Goal: Task Accomplishment & Management: Complete application form

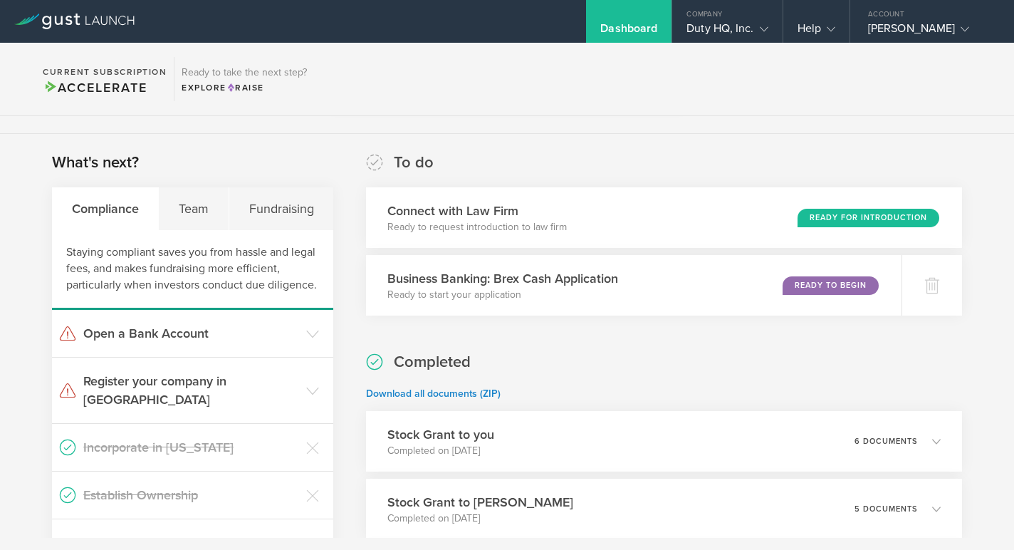
scroll to position [208, 0]
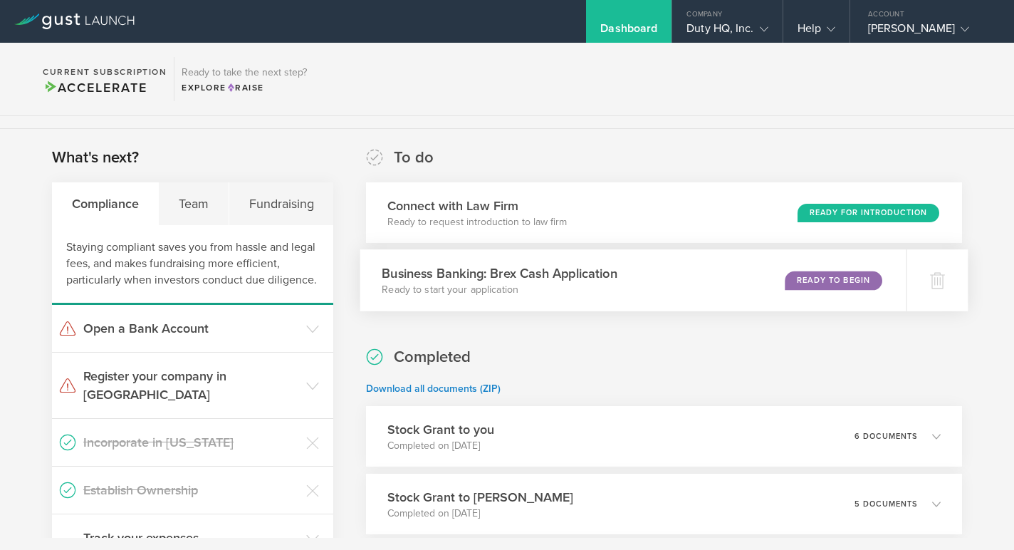
click at [811, 288] on div "Ready to Begin" at bounding box center [834, 280] width 98 height 19
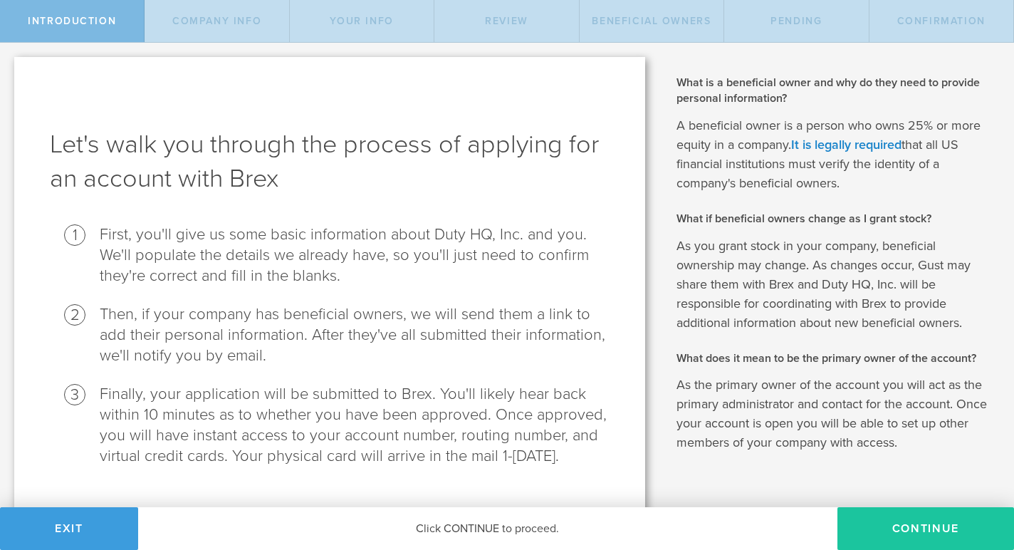
click at [924, 528] on button "Continue" at bounding box center [925, 528] width 177 height 43
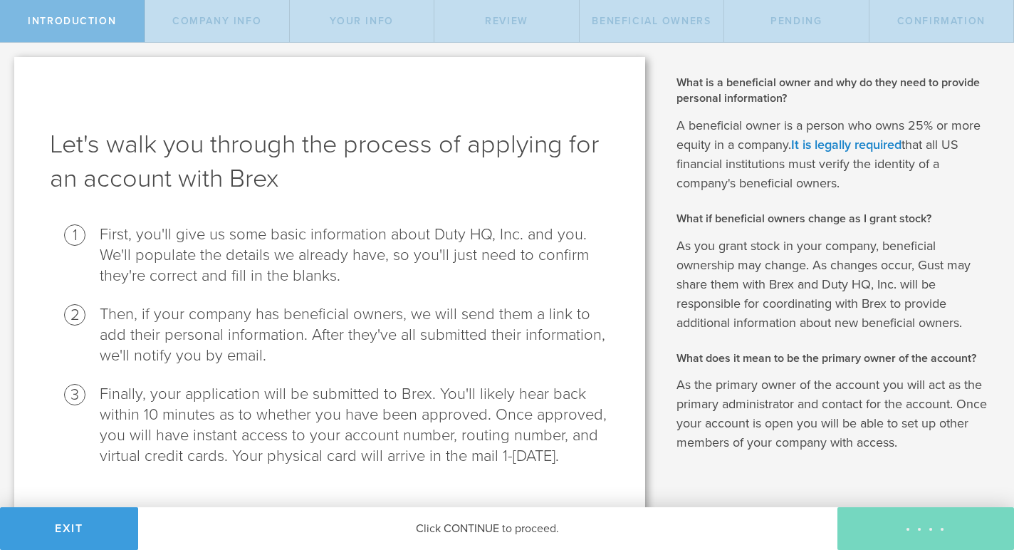
select select "string:C_CORP"
type input "Community app for military families"
type input "[PHONE_NUMBER]"
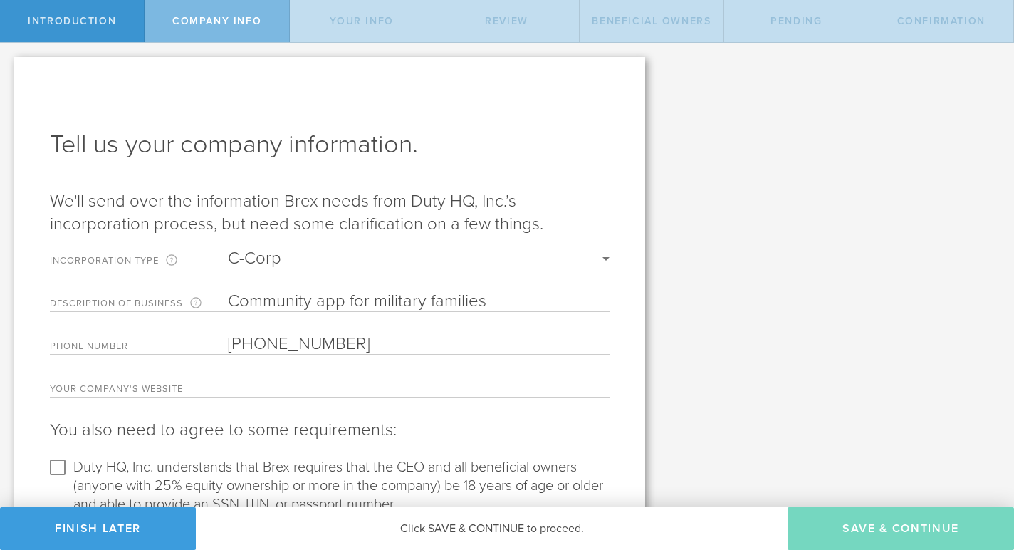
click at [426, 257] on select "C-Corp S-Corp B-Corp" at bounding box center [419, 258] width 382 height 17
click at [228, 250] on select "C-Corp S-Corp B-Corp" at bounding box center [419, 258] width 382 height 17
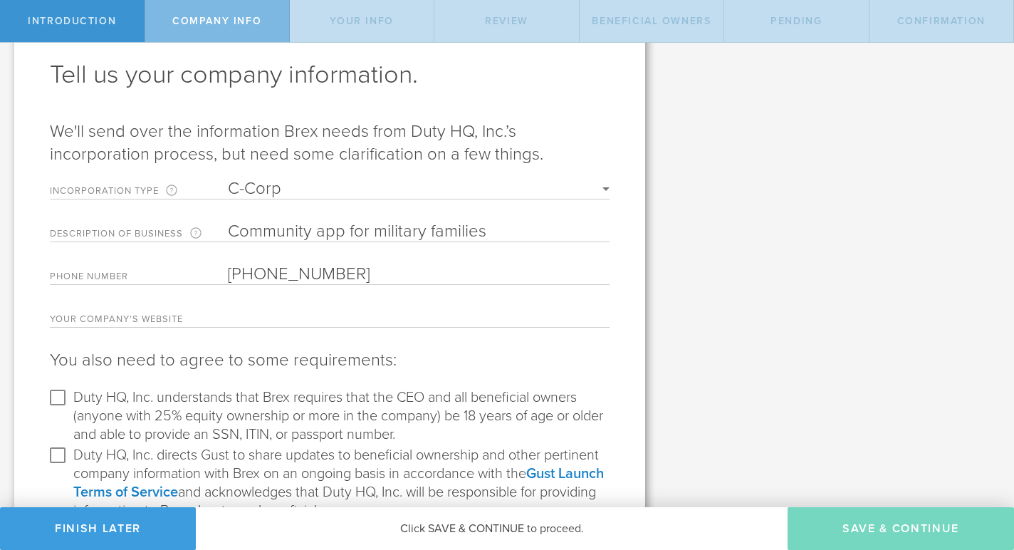
scroll to position [136, 0]
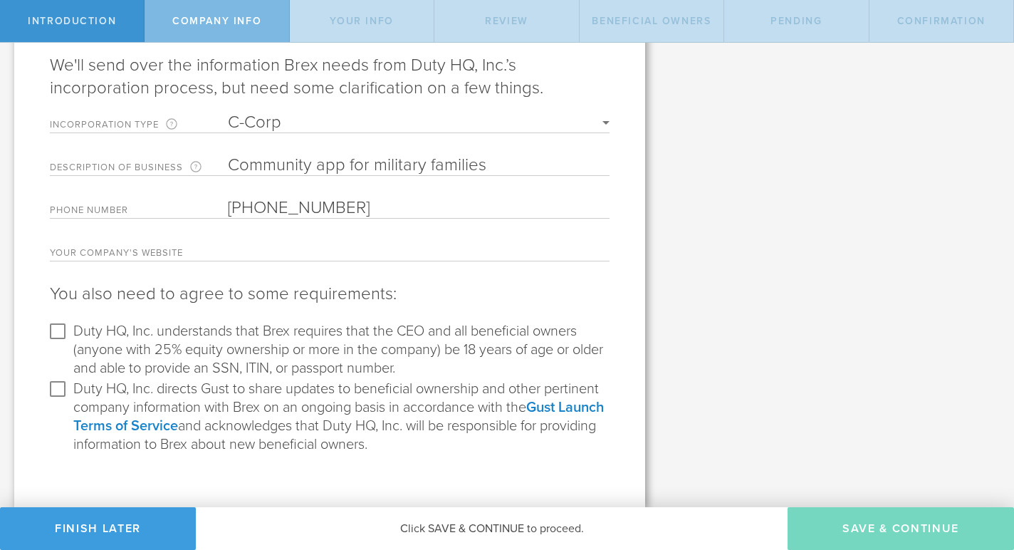
click at [233, 243] on input "text" at bounding box center [419, 250] width 382 height 21
type input "[DOMAIN_NAME]"
click at [250, 355] on label "Duty HQ, Inc. understands that Brex requires that the CEO and all beneficial ow…" at bounding box center [339, 349] width 533 height 58
click at [69, 343] on input "Duty HQ, Inc. understands that Brex requires that the CEO and all beneficial ow…" at bounding box center [57, 331] width 23 height 23
checkbox input "true"
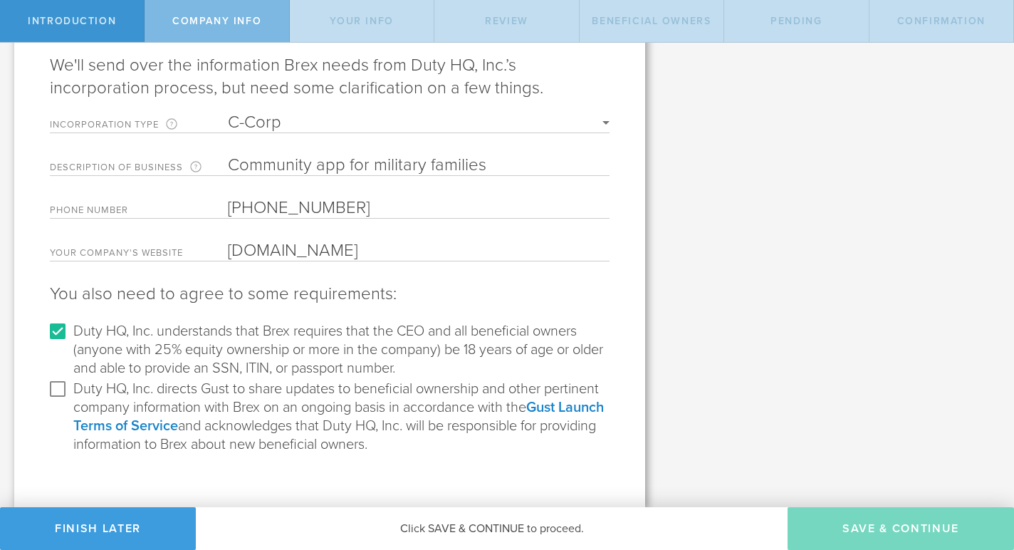
click at [245, 404] on span "Duty HQ, Inc. directs Gust to share updates to beneficial ownership and other p…" at bounding box center [336, 398] width 526 height 36
click at [69, 400] on input "Duty HQ, Inc. directs Gust to share updates to beneficial ownership and other p…" at bounding box center [57, 388] width 23 height 23
checkbox input "true"
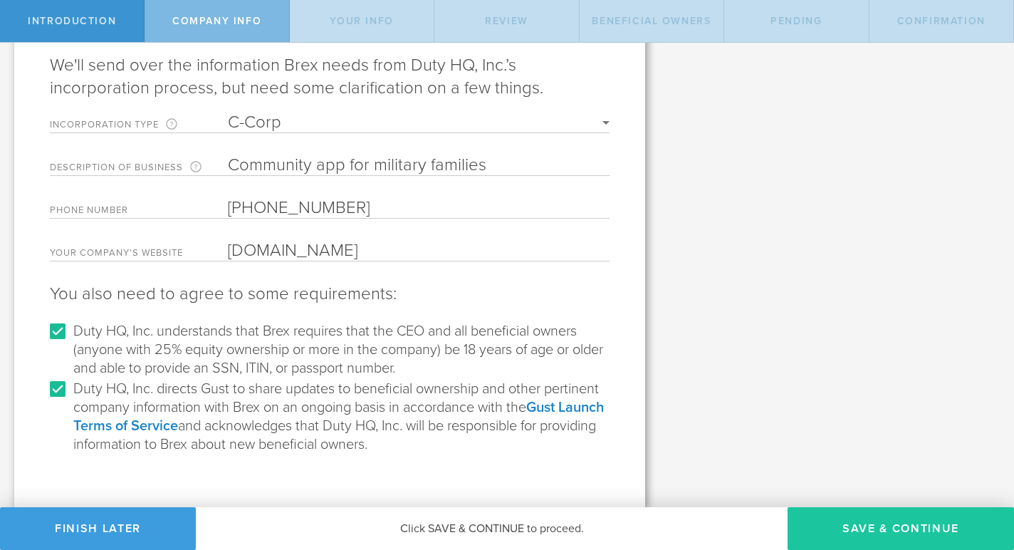
click at [907, 528] on button "Save & Continue" at bounding box center [901, 528] width 226 height 43
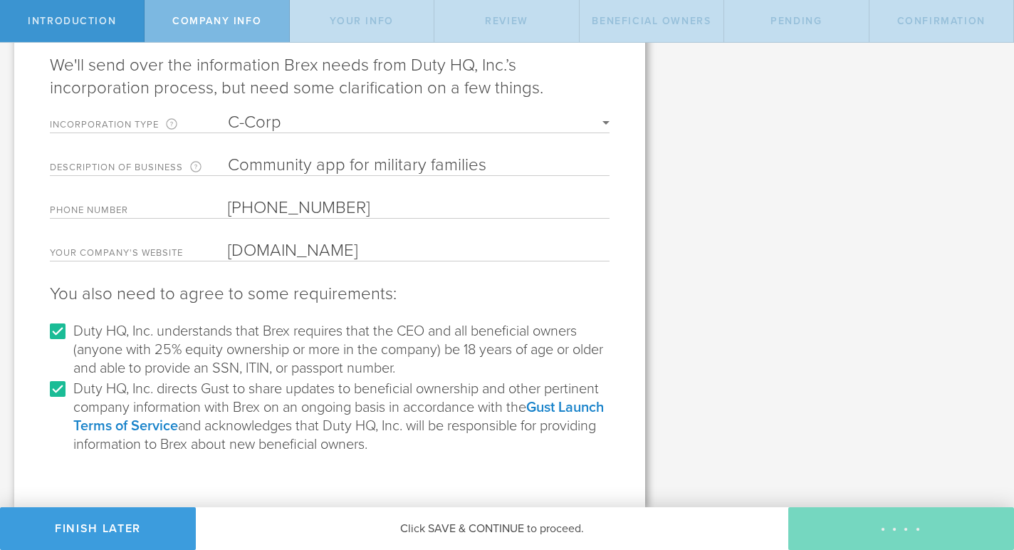
type input "[PERSON_NAME]"
type input "Founder"
select select "string:SSN"
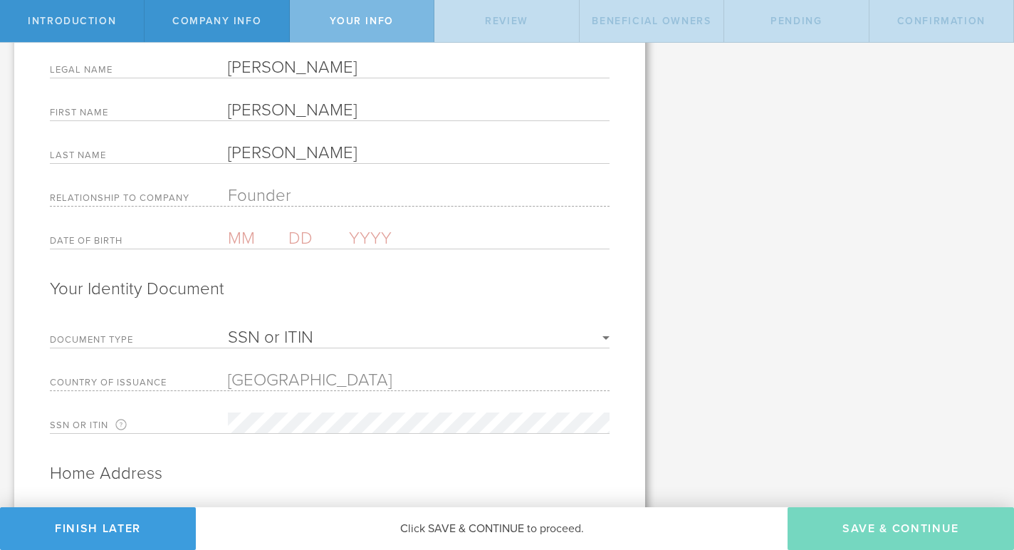
scroll to position [230, 0]
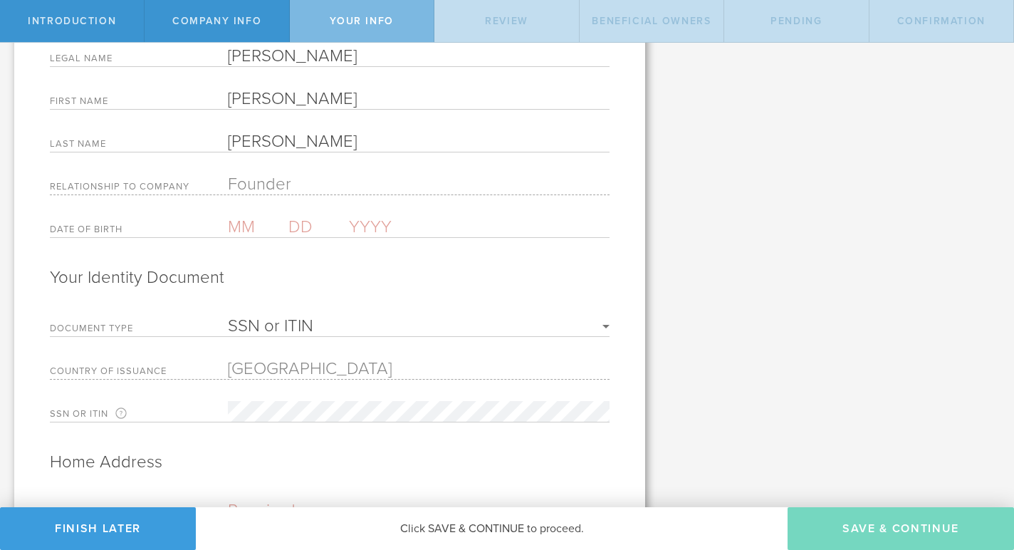
click at [239, 208] on form "Your Information Legal Name [PERSON_NAME] First Name [PERSON_NAME] Last Name [P…" at bounding box center [330, 364] width 560 height 741
click at [243, 222] on input "text" at bounding box center [258, 226] width 61 height 21
type input "09"
type input "03"
type input "1997"
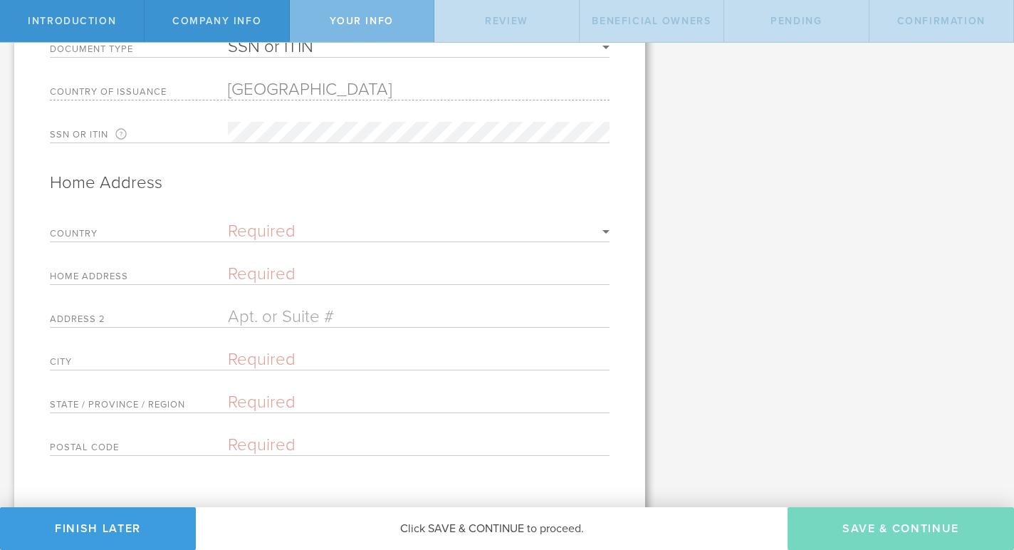
scroll to position [533, 0]
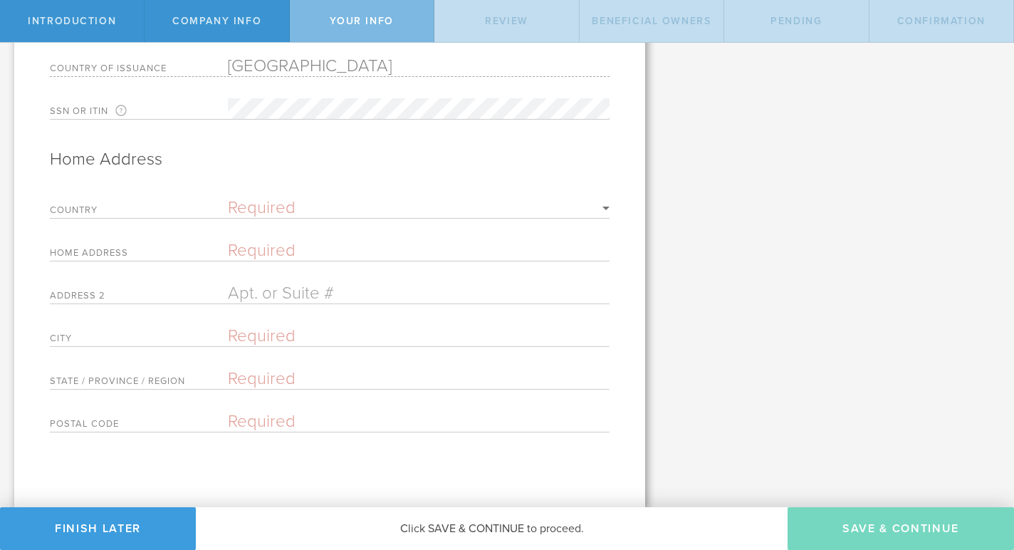
click at [246, 204] on select "Required [GEOGRAPHIC_DATA] [GEOGRAPHIC_DATA] [GEOGRAPHIC_DATA] [GEOGRAPHIC_DATA…" at bounding box center [419, 207] width 382 height 17
select select "string:[GEOGRAPHIC_DATA]"
click at [228, 202] on select "Required [GEOGRAPHIC_DATA] [GEOGRAPHIC_DATA] [GEOGRAPHIC_DATA] [GEOGRAPHIC_DATA…" at bounding box center [419, 207] width 382 height 17
click at [226, 246] on div "Home Address Your address cannot be a PO Box. Please enter a different address." at bounding box center [330, 252] width 560 height 21
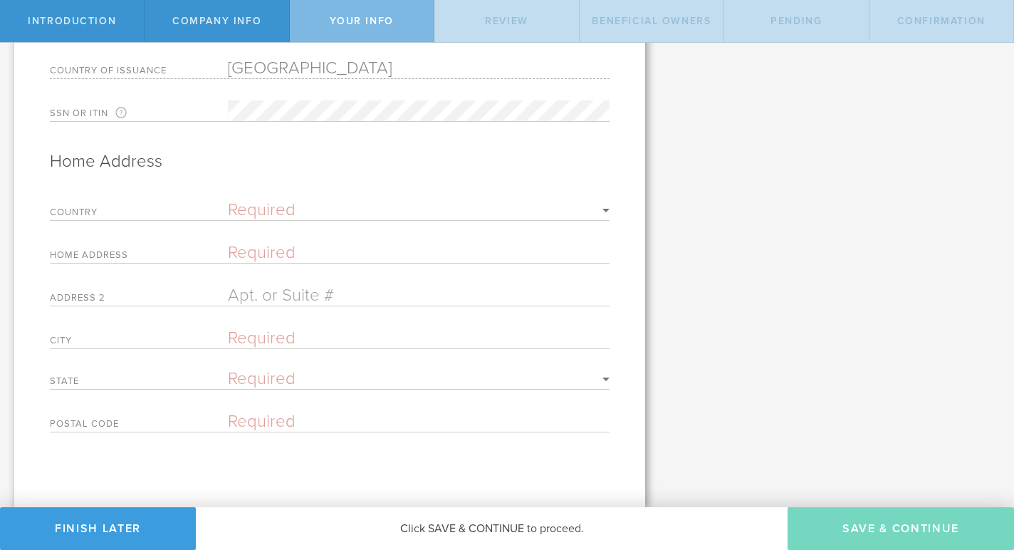
click at [243, 251] on input "text" at bounding box center [419, 252] width 382 height 21
type input "[STREET_ADDRESS][PERSON_NAME]"
type input "Hanford"
select select "string:CA"
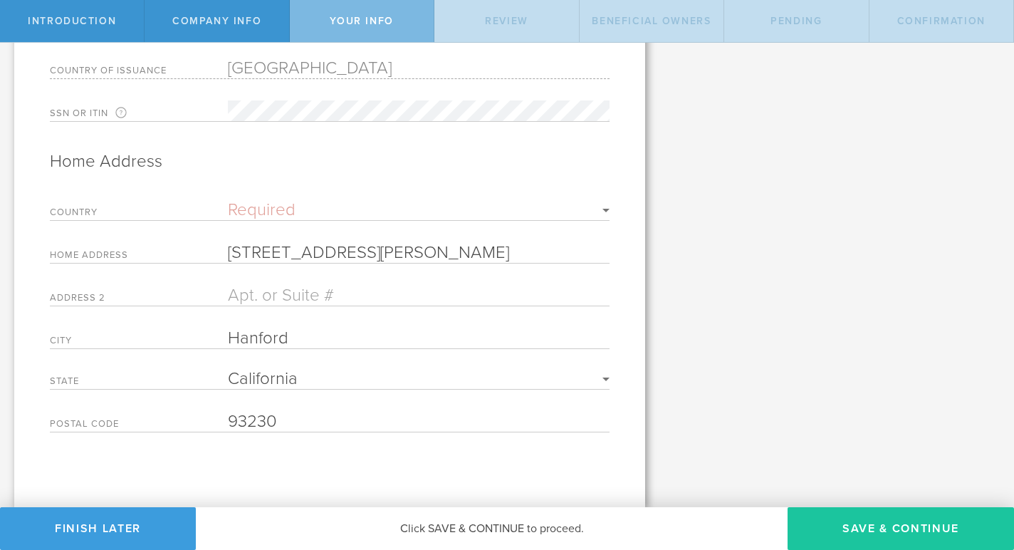
type input "93230"
click at [859, 534] on button "Save & Continue" at bounding box center [901, 528] width 226 height 43
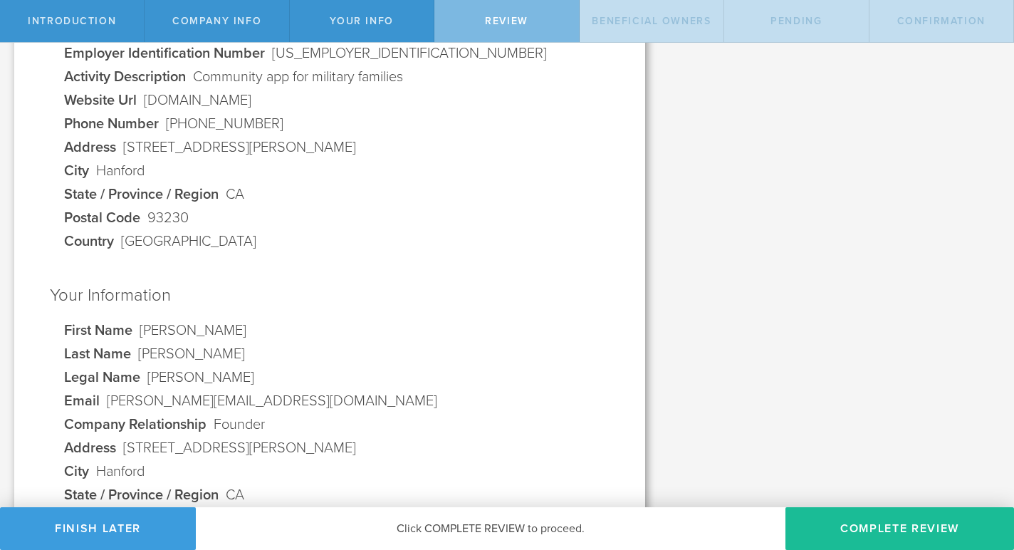
scroll to position [0, 0]
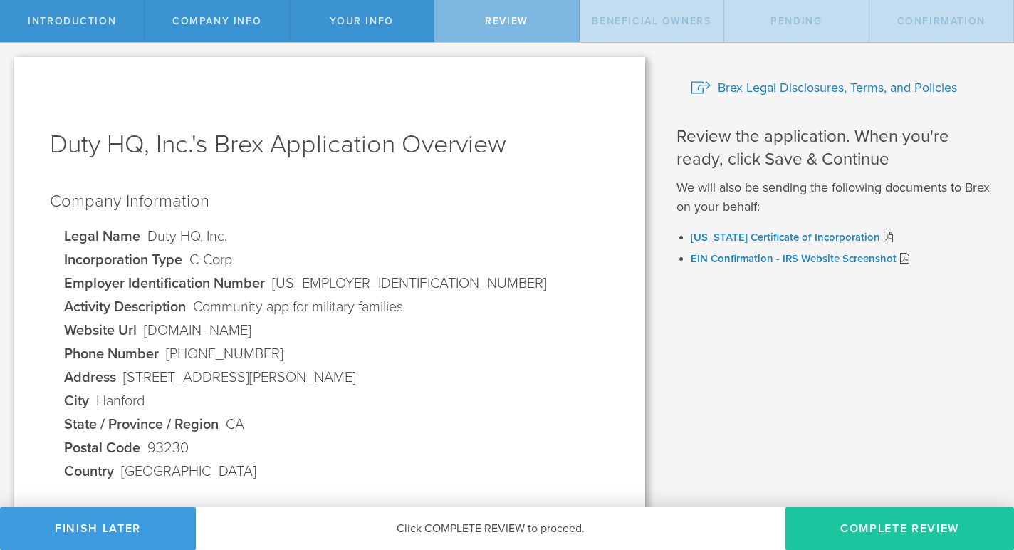
click at [891, 528] on button "Complete Review" at bounding box center [899, 528] width 229 height 43
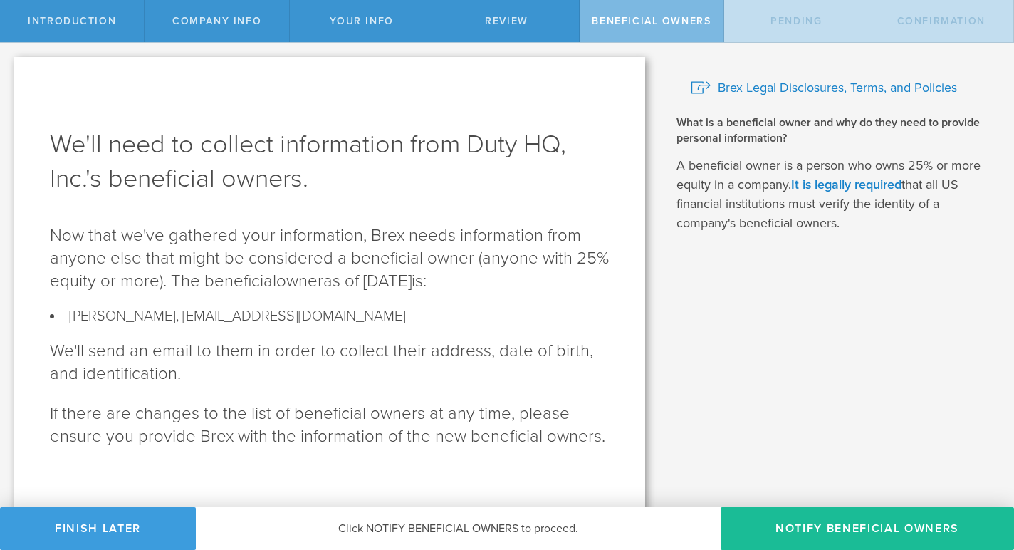
scroll to position [9, 0]
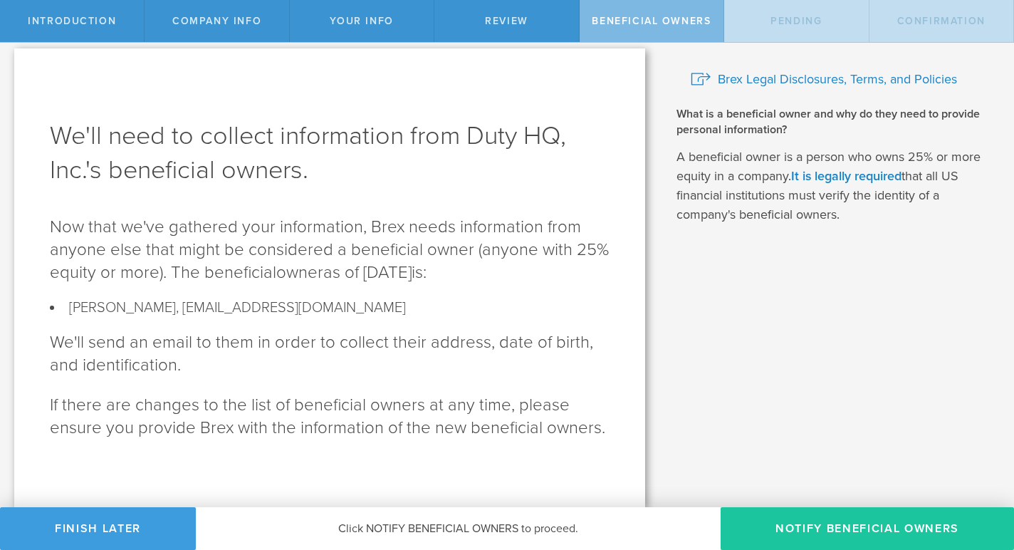
click at [848, 531] on button "Notify Beneficial Owners" at bounding box center [867, 528] width 293 height 43
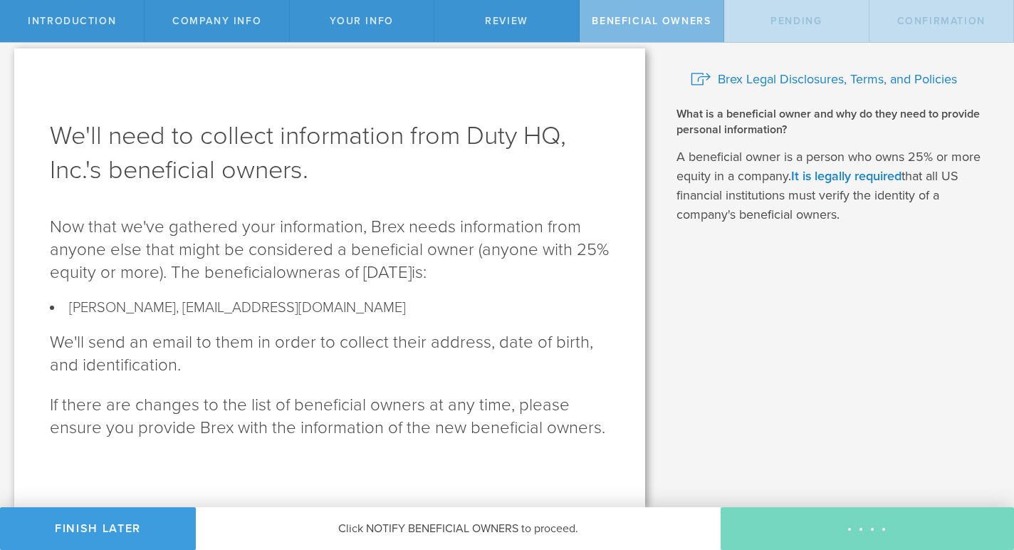
scroll to position [0, 0]
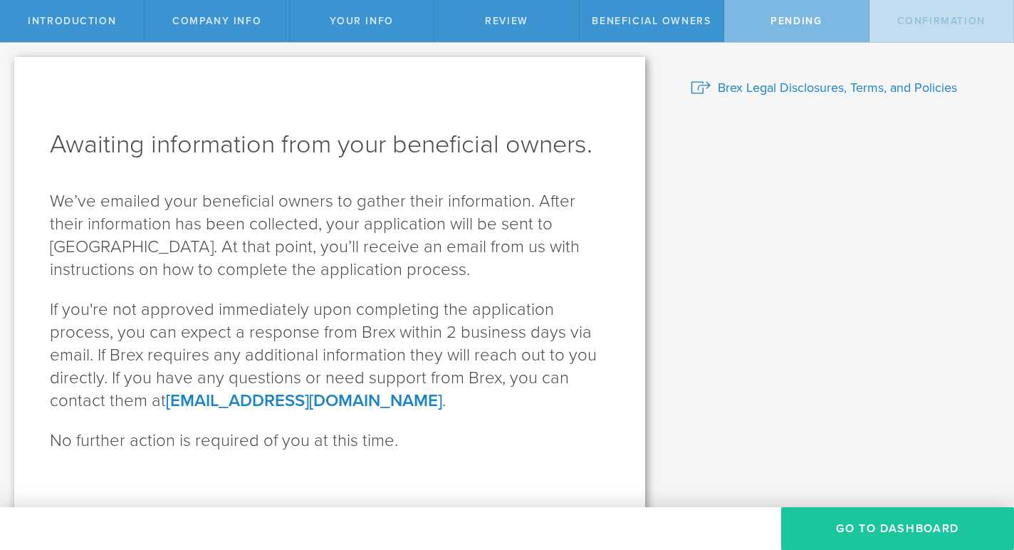
click at [877, 524] on button "GO TO DASHBOARD" at bounding box center [897, 528] width 233 height 43
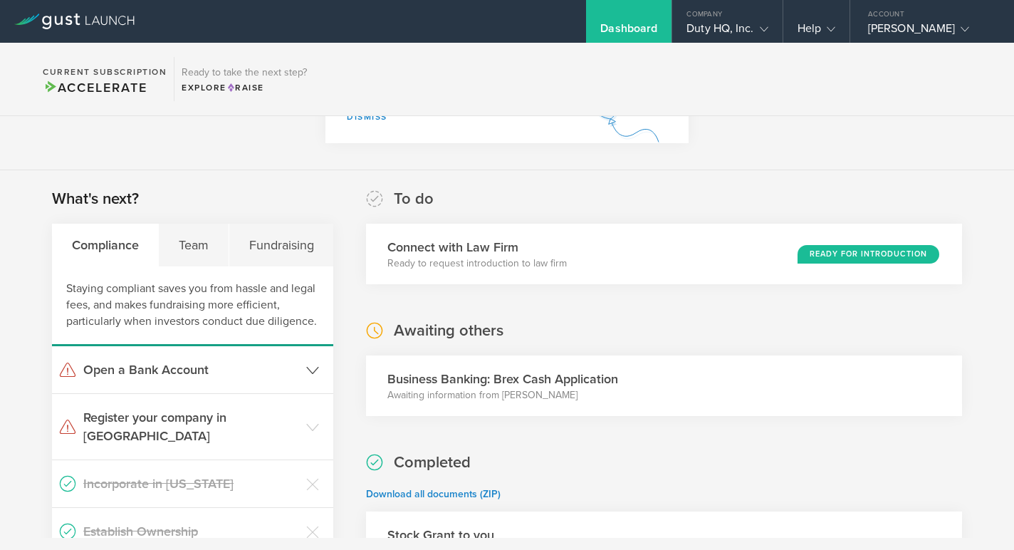
scroll to position [168, 0]
click at [289, 412] on h3 "Register your company in [GEOGRAPHIC_DATA]" at bounding box center [191, 425] width 216 height 37
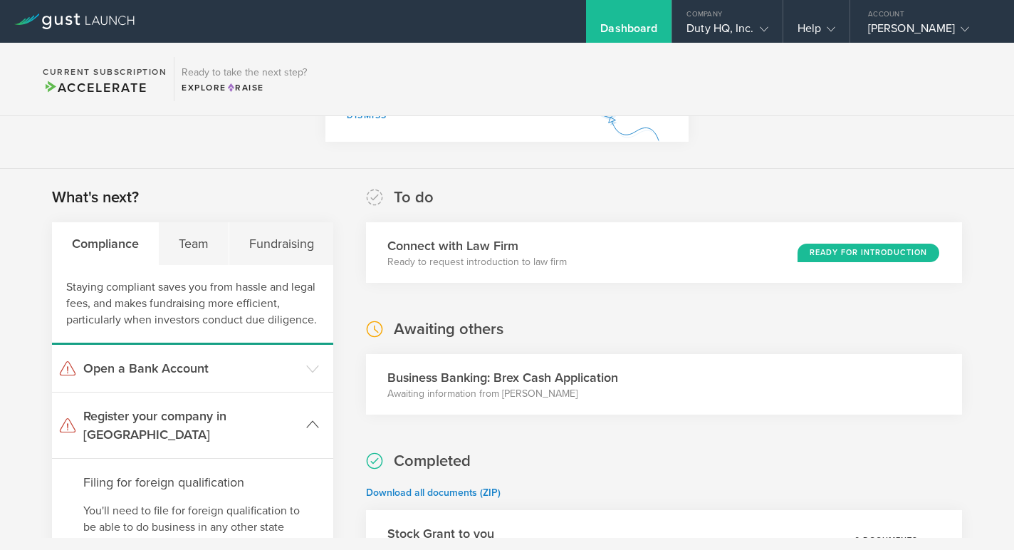
scroll to position [467, 0]
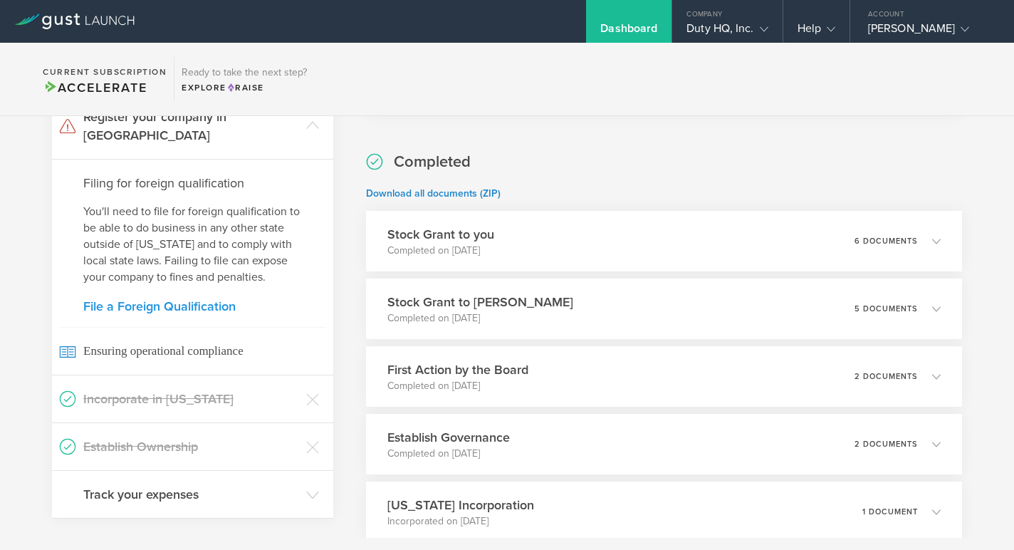
click at [176, 300] on link "File a Foreign Qualification" at bounding box center [192, 306] width 219 height 13
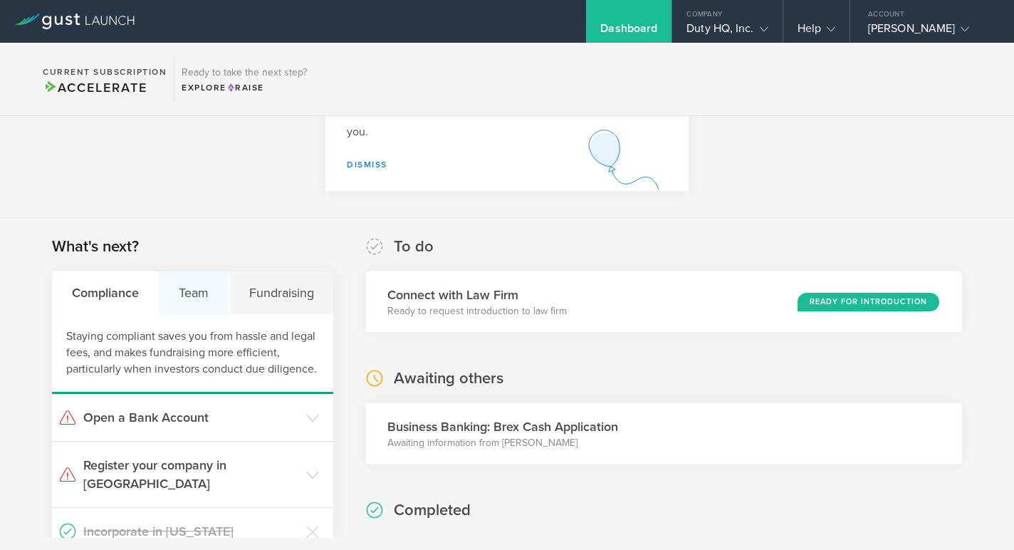
click at [194, 283] on div "Team" at bounding box center [194, 292] width 70 height 43
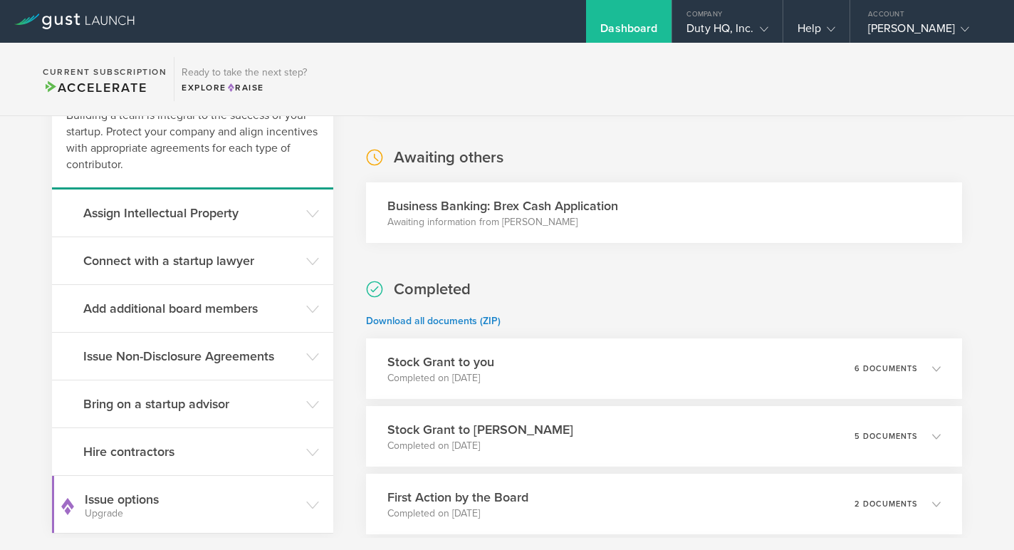
scroll to position [361, 0]
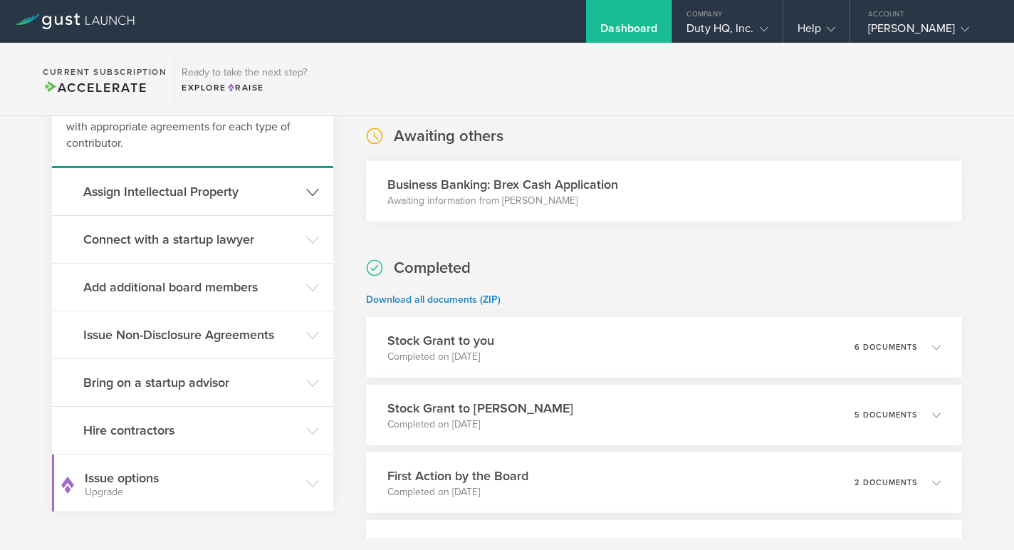
click at [229, 193] on h3 "Assign Intellectual Property" at bounding box center [191, 191] width 216 height 19
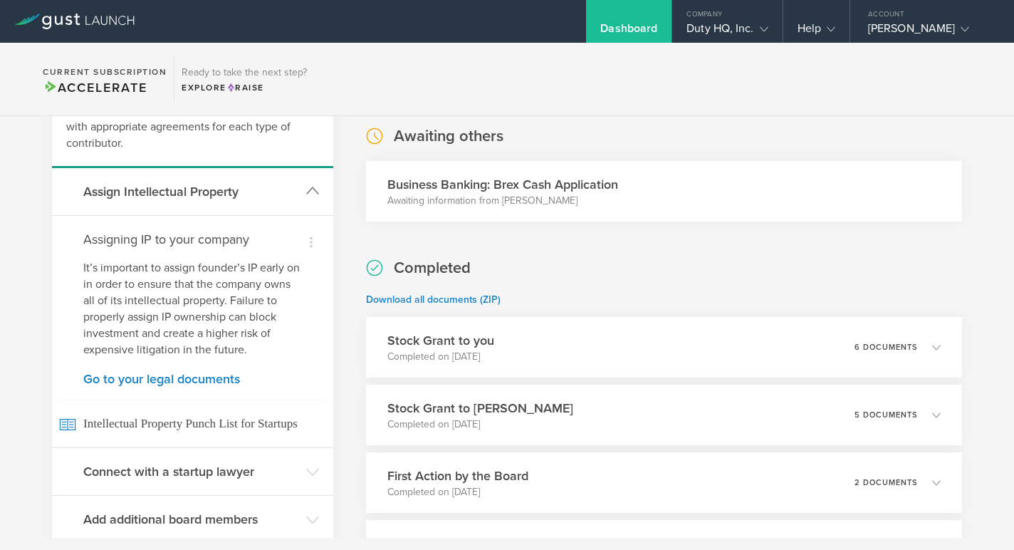
click at [229, 193] on h3 "Assign Intellectual Property" at bounding box center [191, 191] width 216 height 19
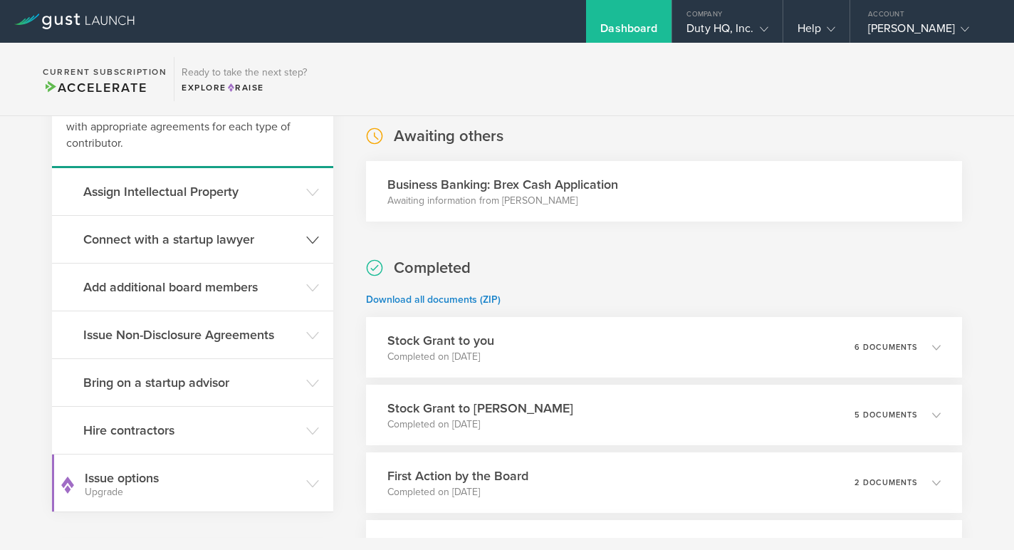
click at [202, 244] on h3 "Connect with a startup lawyer" at bounding box center [191, 239] width 216 height 19
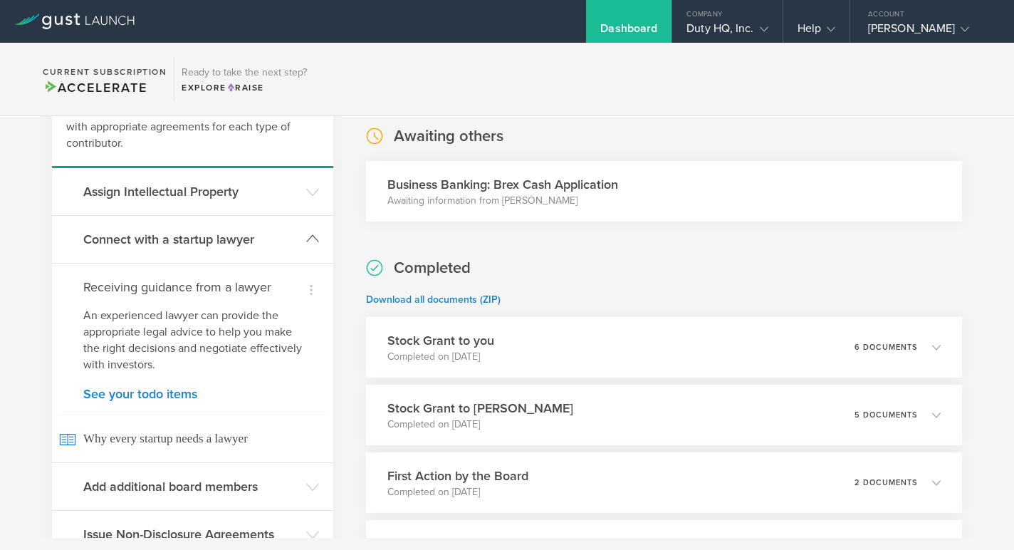
click at [202, 244] on h3 "Connect with a startup lawyer" at bounding box center [191, 239] width 216 height 19
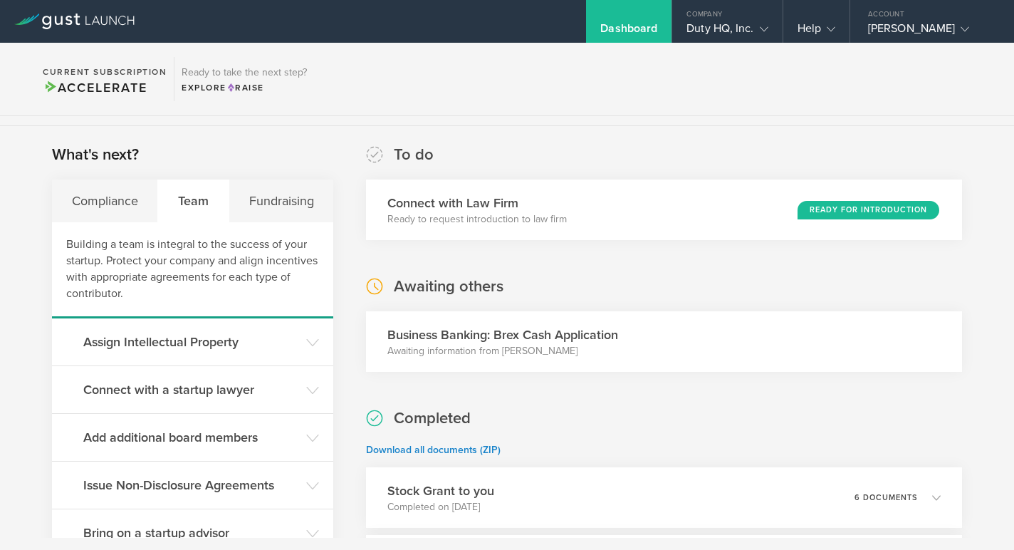
scroll to position [202, 0]
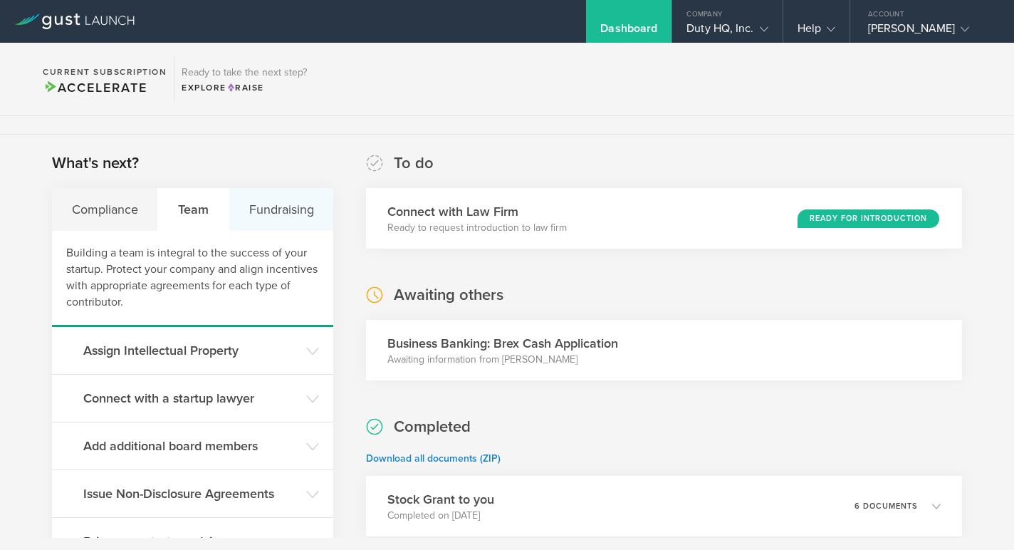
click at [281, 220] on div "Fundraising" at bounding box center [281, 209] width 104 height 43
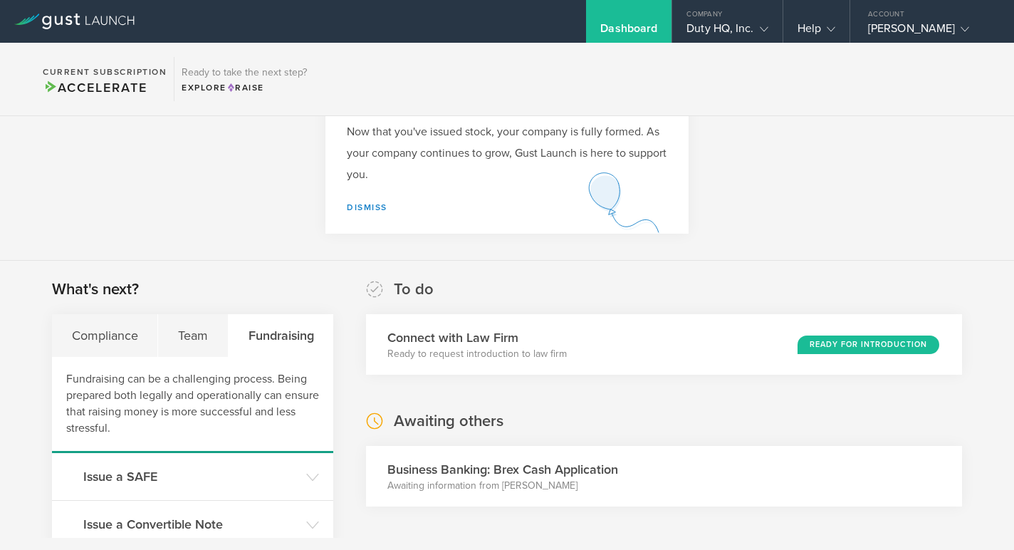
scroll to position [80, 0]
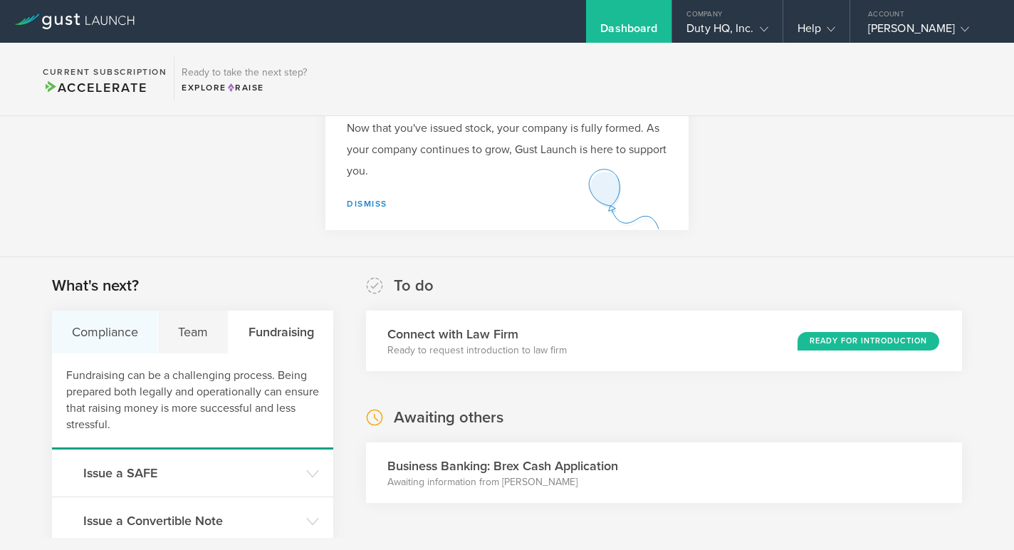
click at [97, 338] on div "Compliance" at bounding box center [105, 331] width 106 height 43
